Goal: Entertainment & Leisure: Consume media (video, audio)

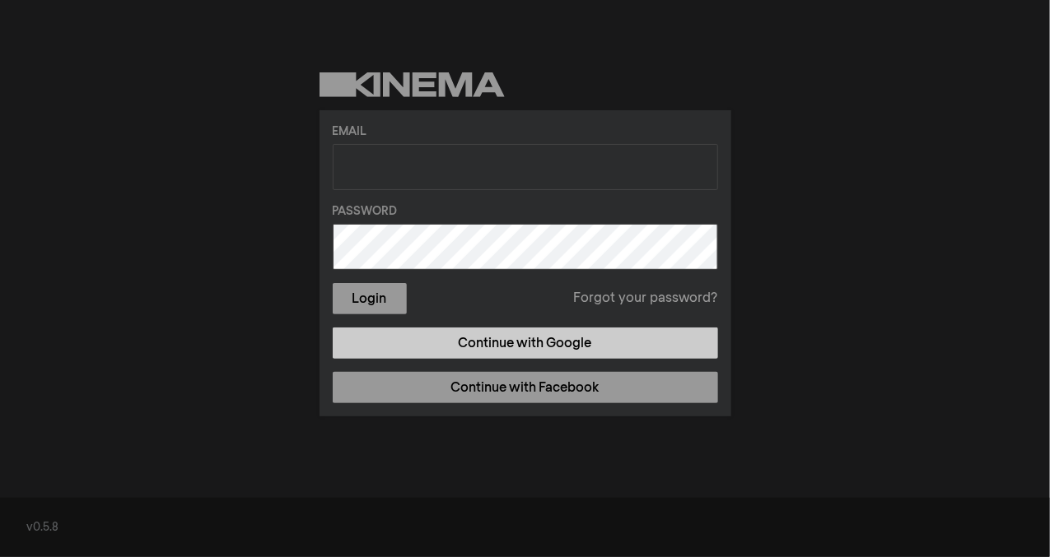
click at [514, 343] on link "Continue with Google" at bounding box center [525, 343] width 385 height 31
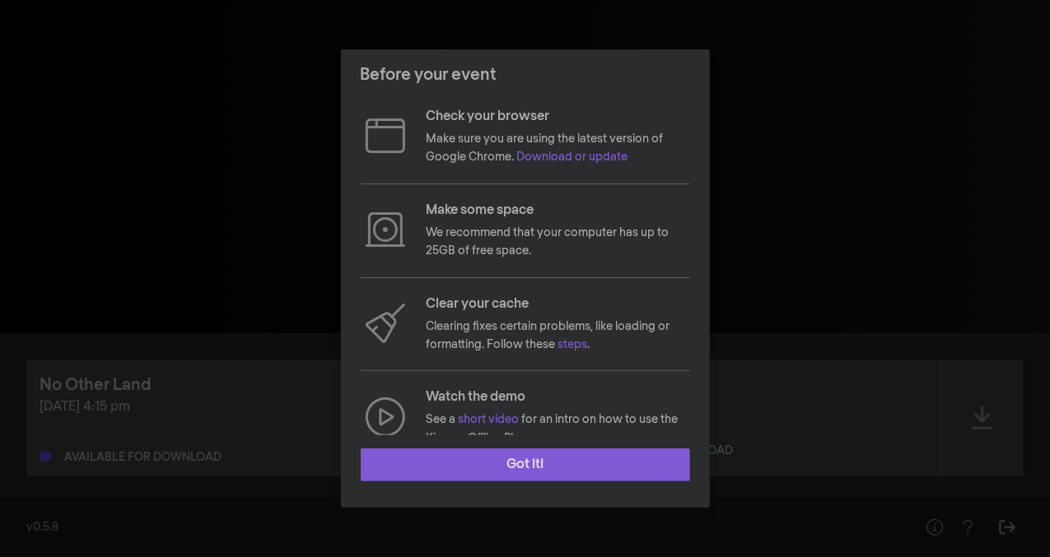
click at [509, 462] on button "Got it!" at bounding box center [525, 465] width 329 height 33
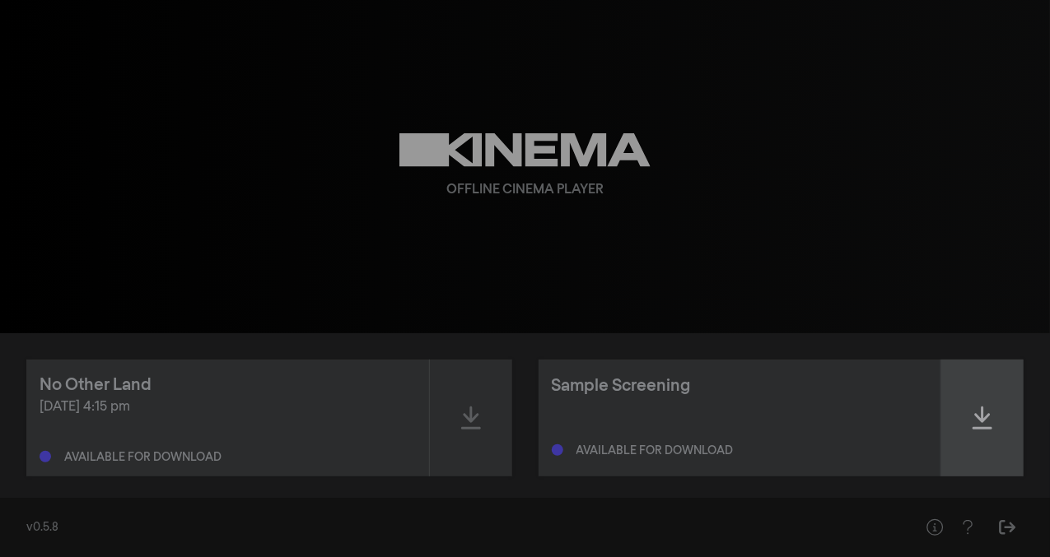
click at [967, 429] on div at bounding box center [982, 418] width 82 height 117
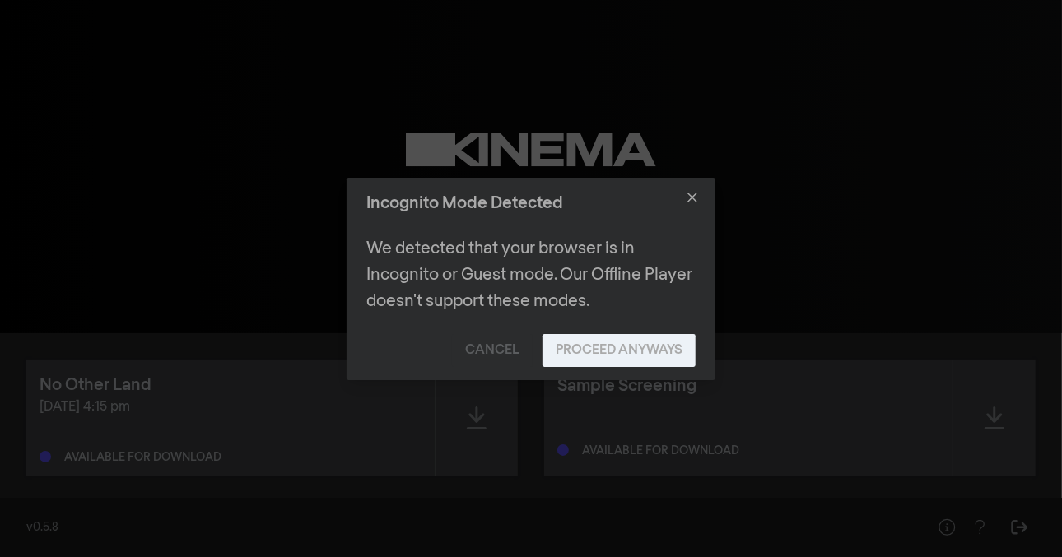
click at [643, 339] on button "Proceed Anyways" at bounding box center [619, 350] width 153 height 33
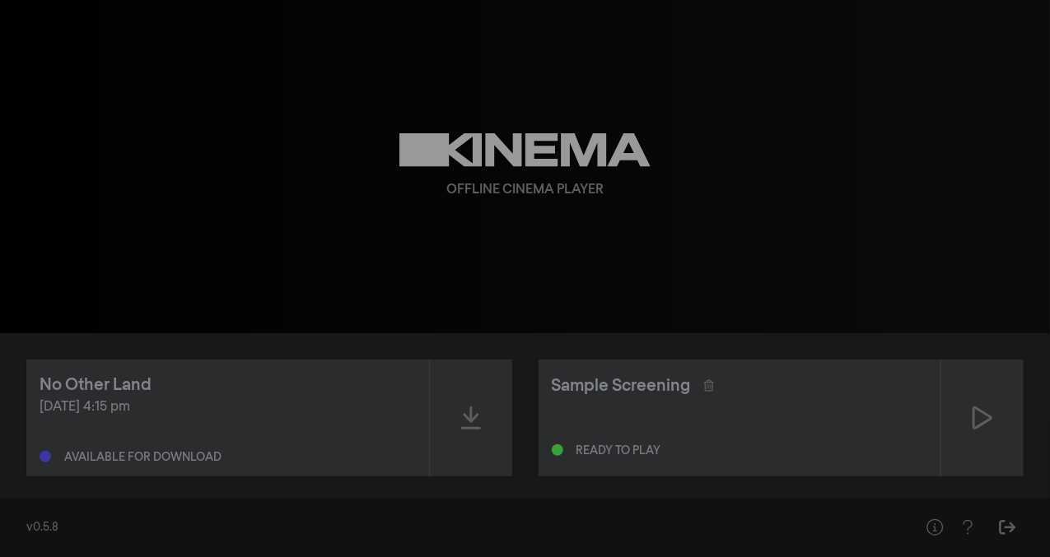
click at [209, 282] on div "play_arrow 0:00 volume_up fullscreen settings closed_caption Captions Off setti…" at bounding box center [525, 166] width 1050 height 333
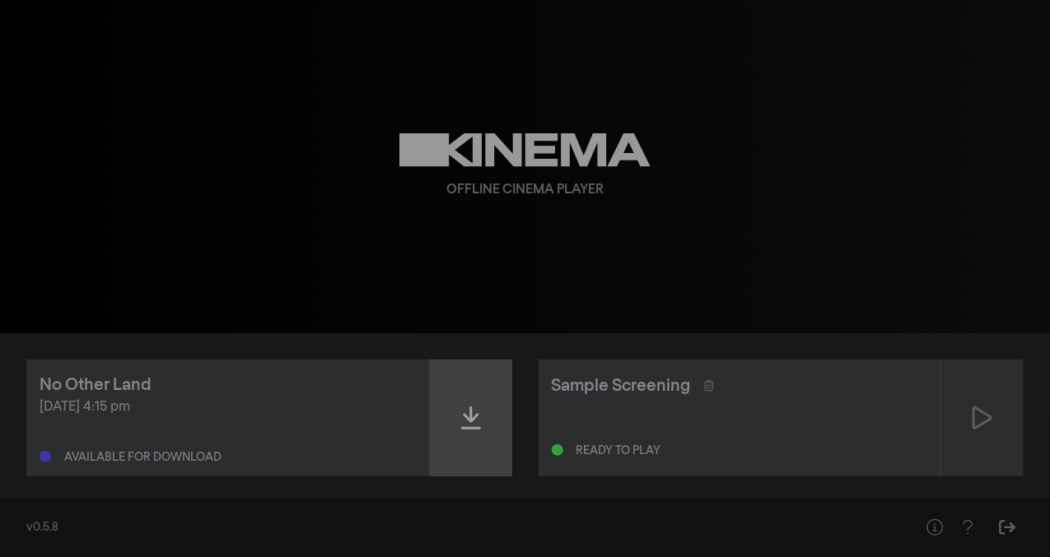
click at [484, 426] on div at bounding box center [471, 418] width 82 height 117
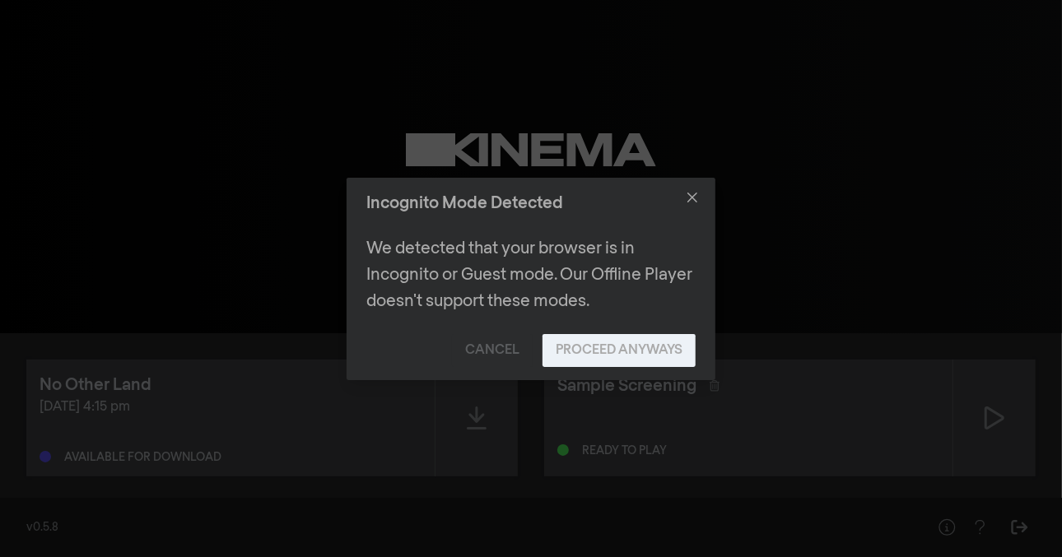
click at [623, 345] on button "Proceed Anyways" at bounding box center [619, 350] width 153 height 33
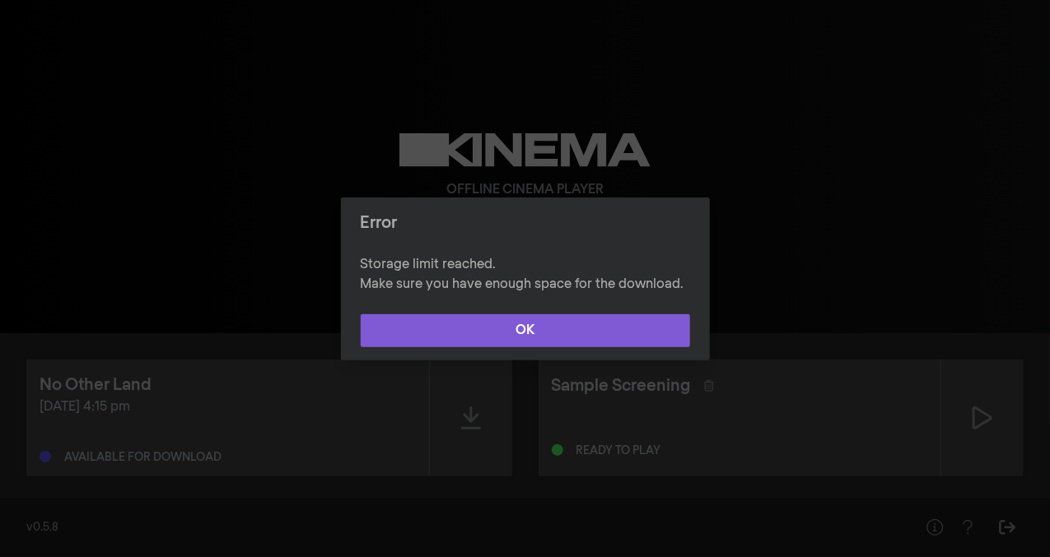
click at [596, 332] on button "OK" at bounding box center [525, 330] width 329 height 33
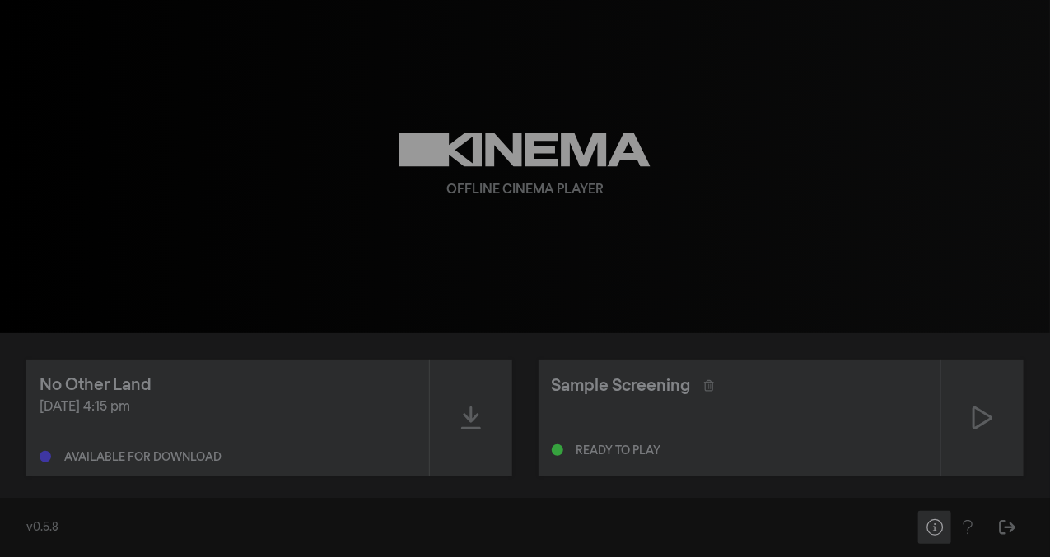
click at [943, 530] on icon "Help" at bounding box center [935, 527] width 21 height 16
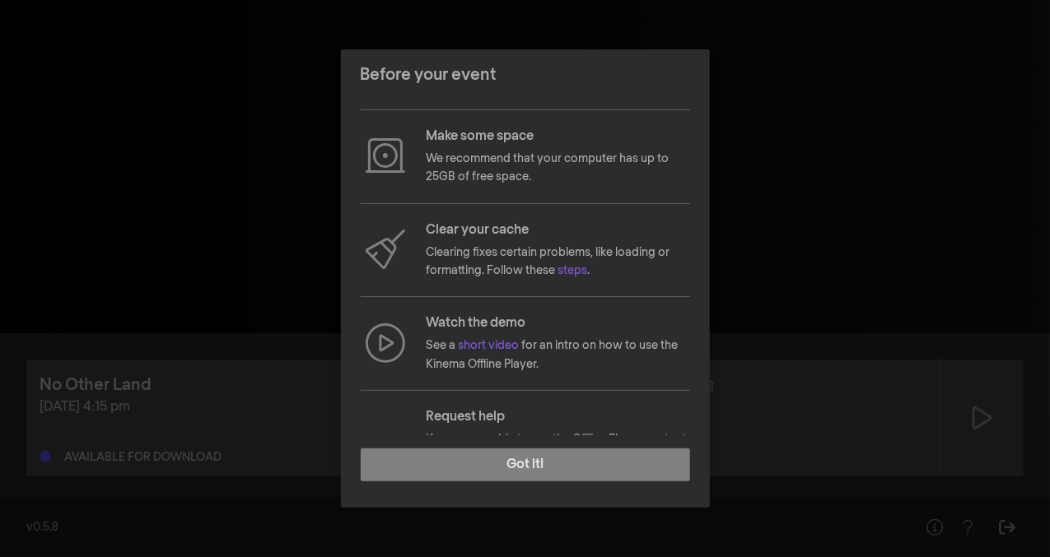
scroll to position [165, 0]
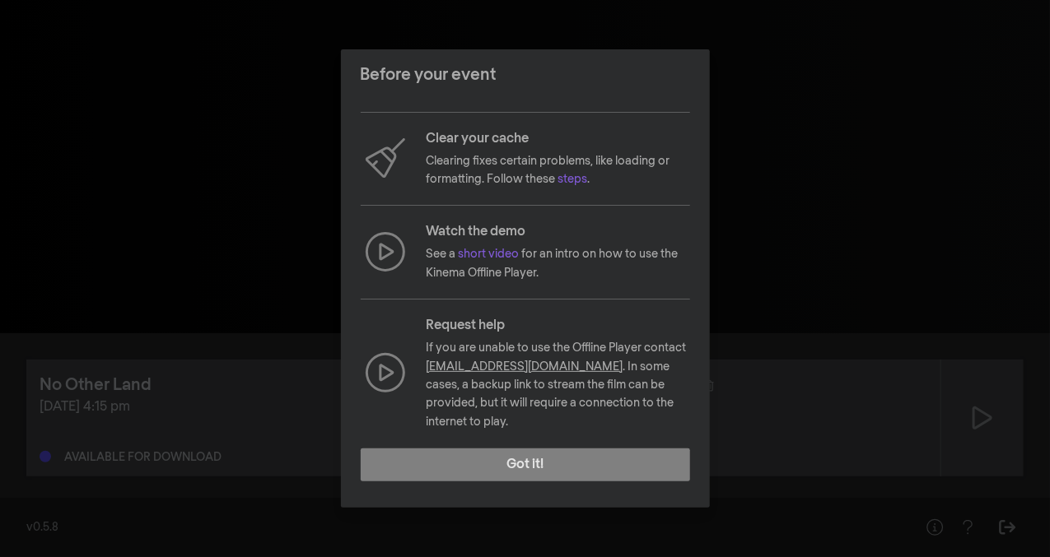
click at [934, 312] on div "Before your event Check your browser Make sure you are using the latest version…" at bounding box center [525, 278] width 1050 height 557
